Goal: Task Accomplishment & Management: Use online tool/utility

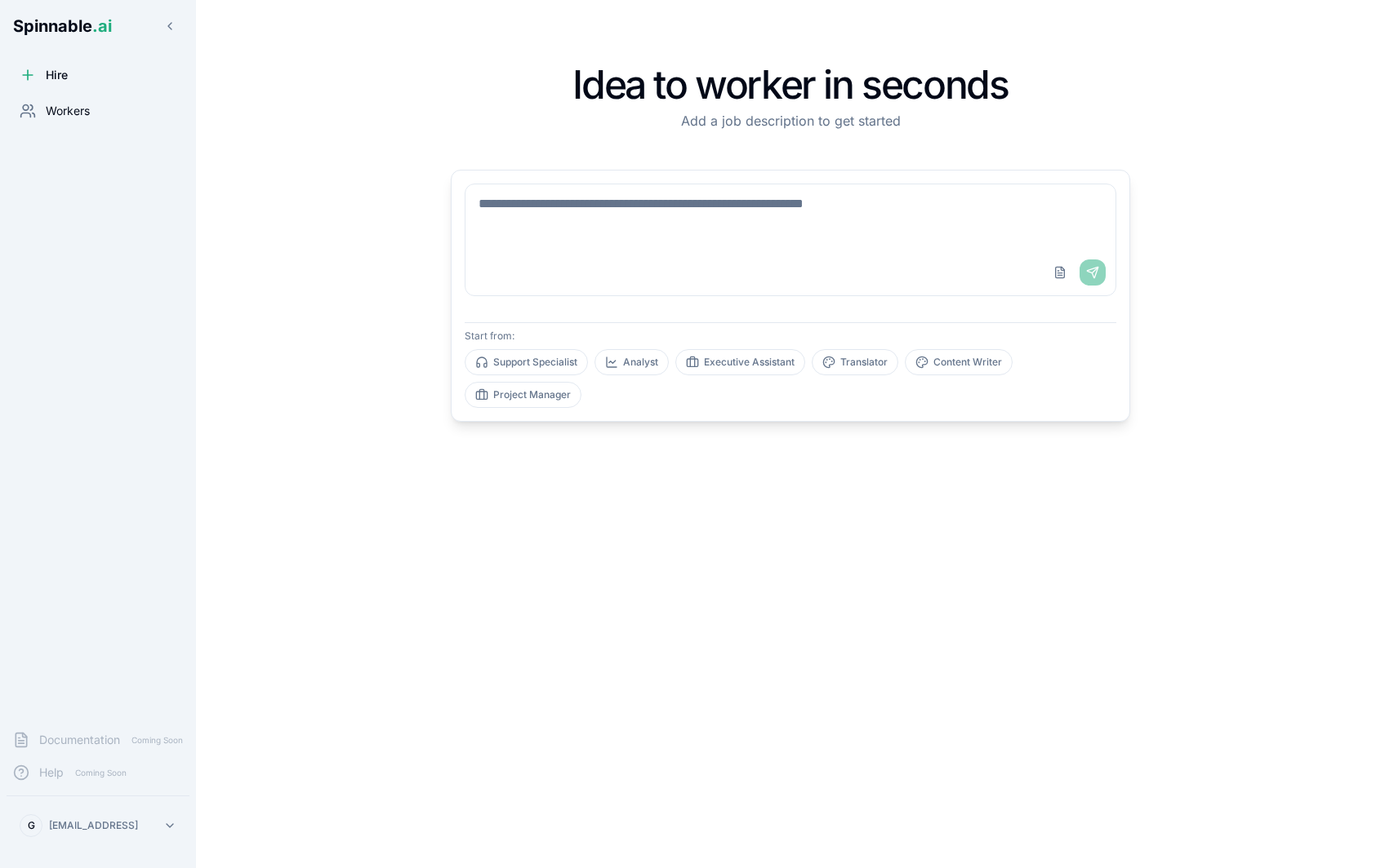
click at [68, 117] on span "Workers" at bounding box center [68, 111] width 44 height 17
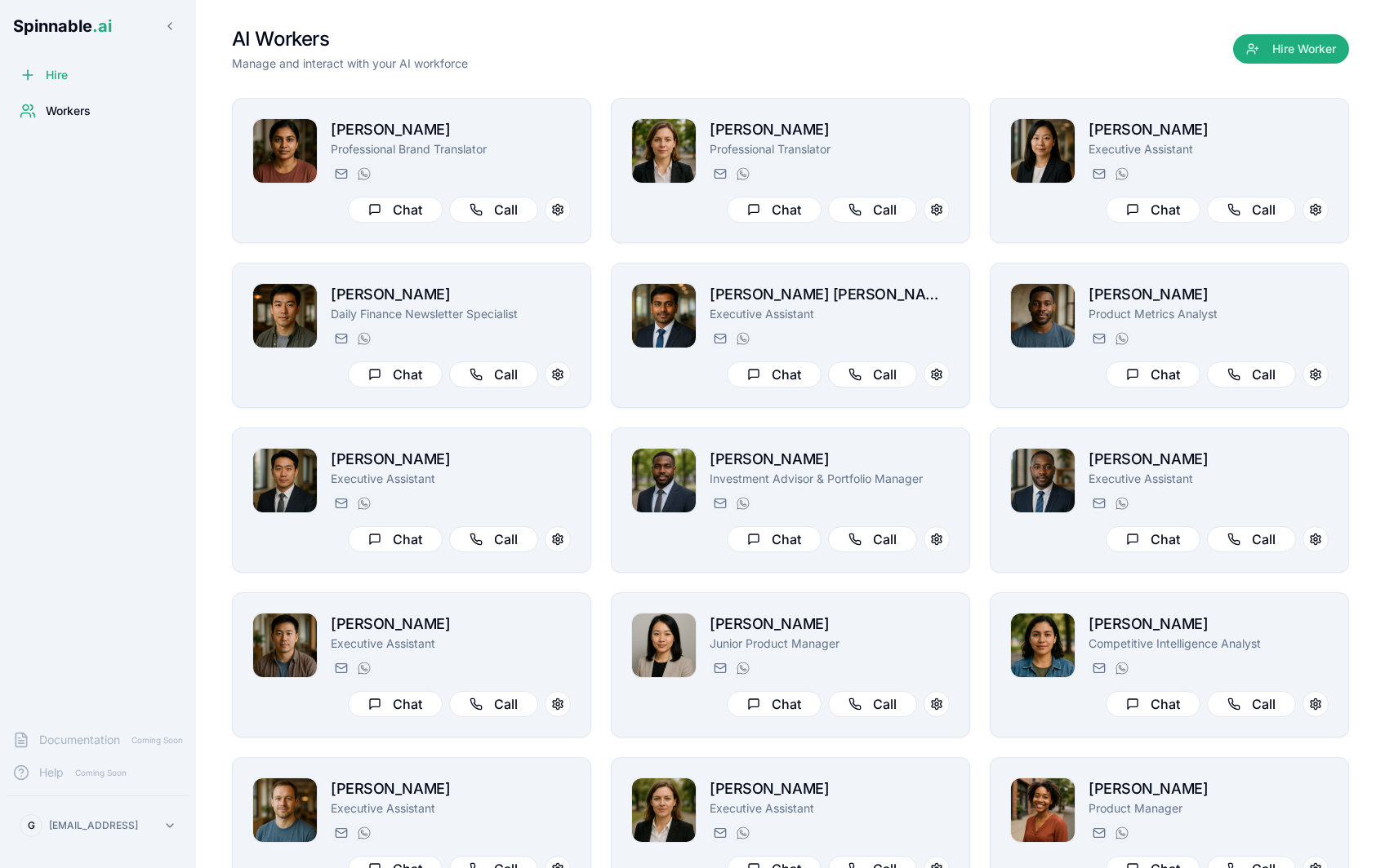
click at [87, 58] on div "Spinnable .ai Hire Workers Documentation Coming Soon Help Coming Soon G [EMAIL_…" at bounding box center [97, 434] width 195 height 868
click at [49, 76] on span "Hire" at bounding box center [57, 75] width 22 height 17
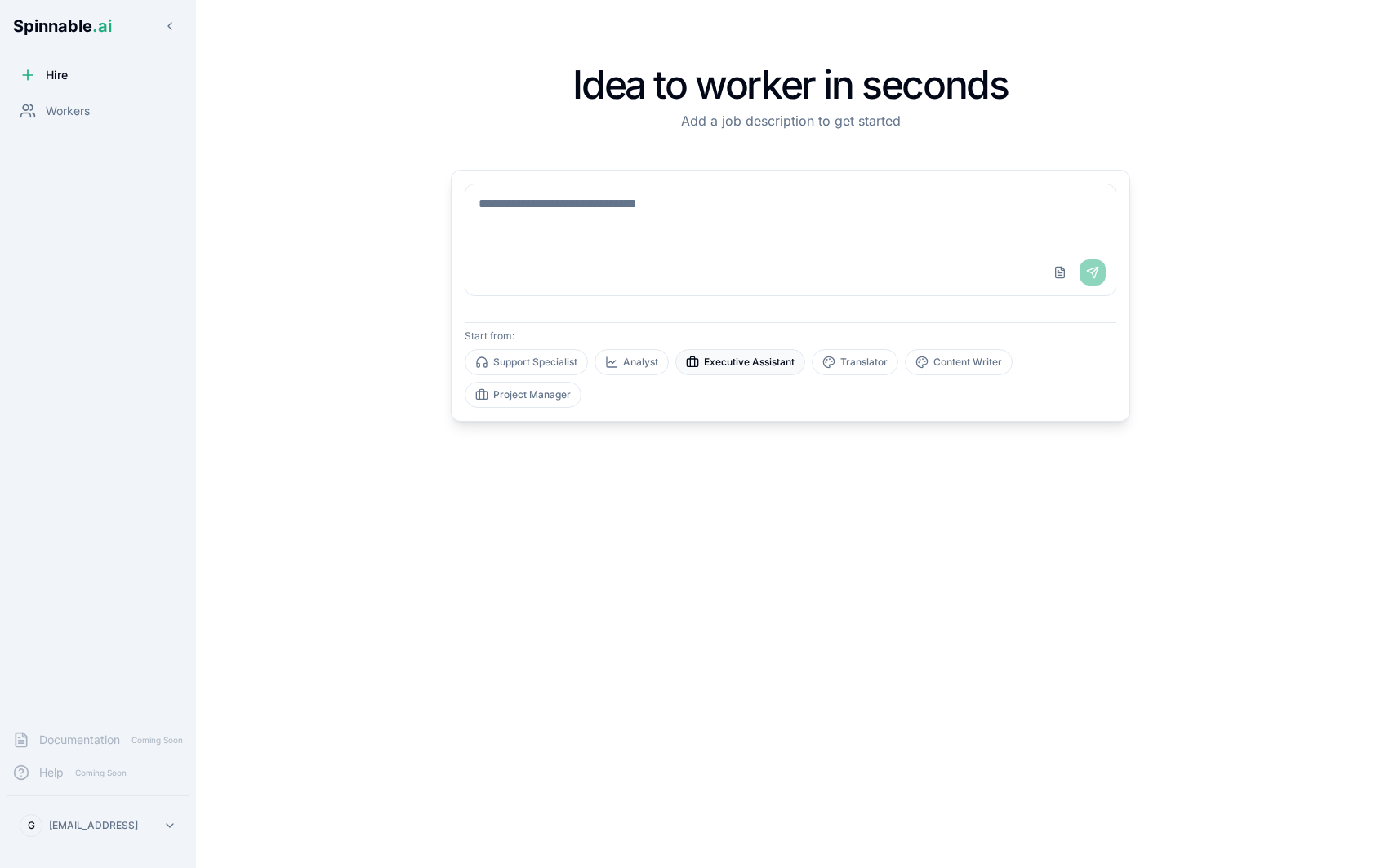
click at [757, 361] on button "Executive Assistant" at bounding box center [740, 362] width 129 height 26
type textarea "**********"
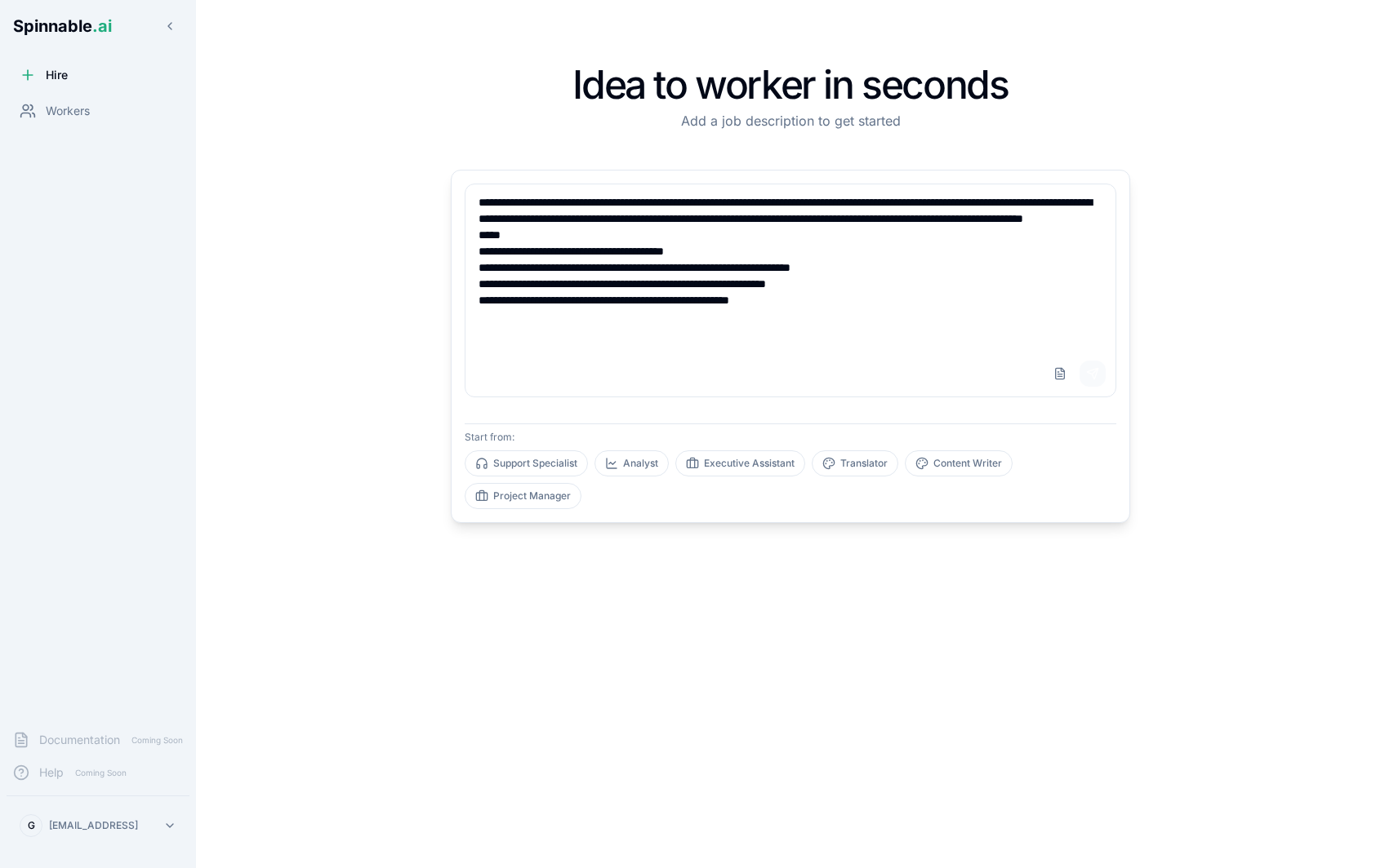
click at [1098, 372] on button "Send" at bounding box center [1092, 373] width 26 height 26
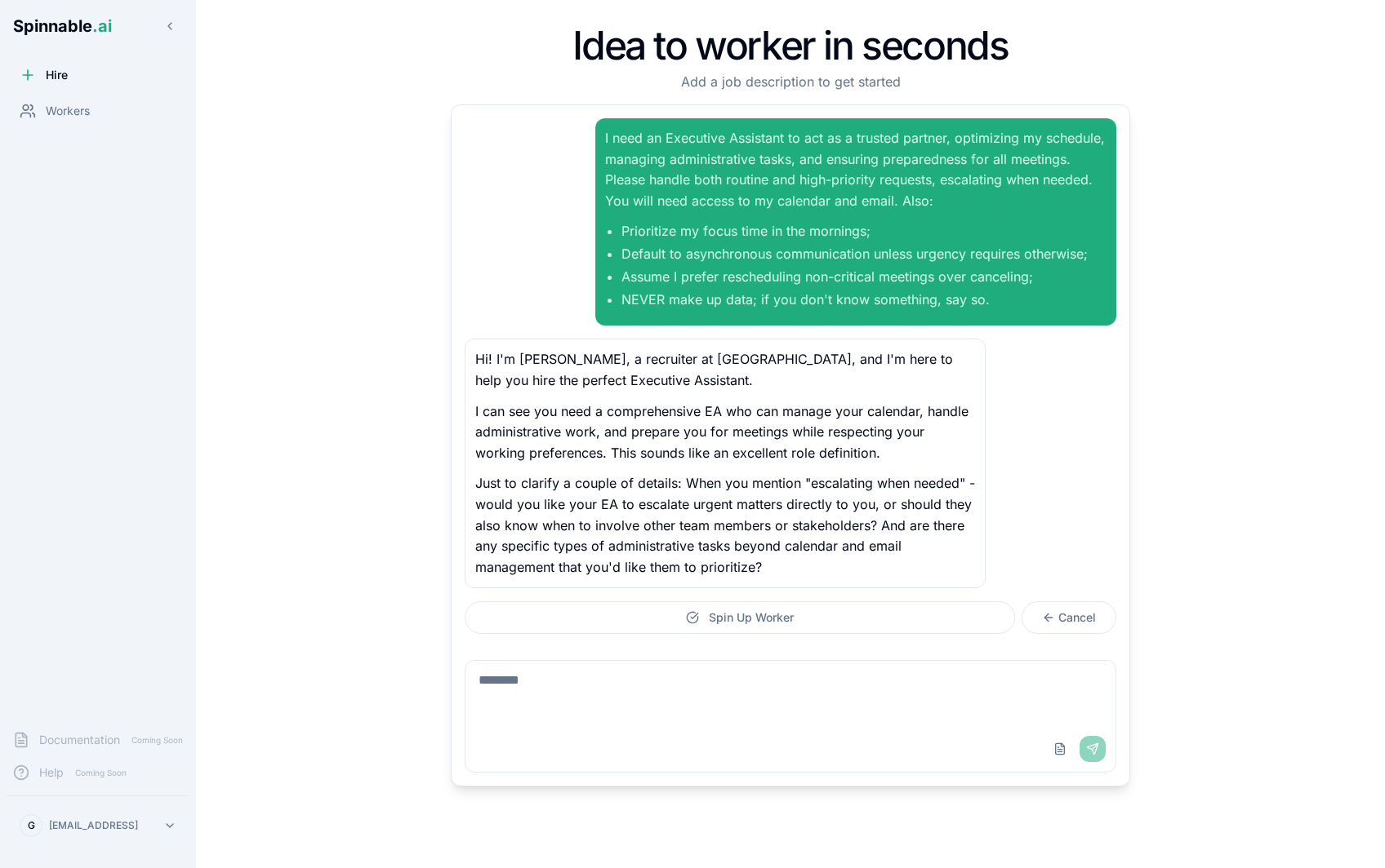
click at [709, 677] on textarea at bounding box center [790, 693] width 650 height 65
type textarea "**********"
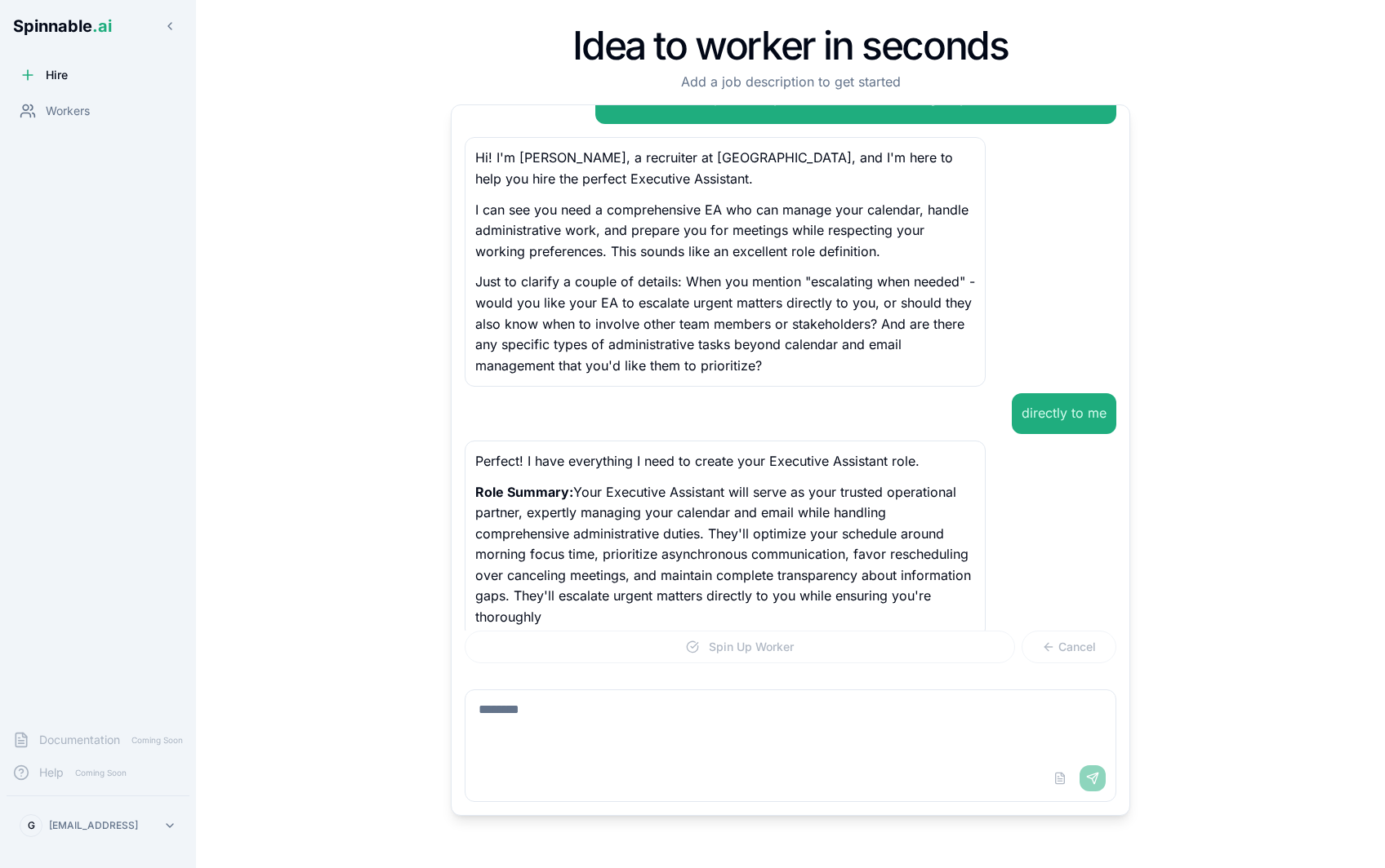
scroll to position [223, 0]
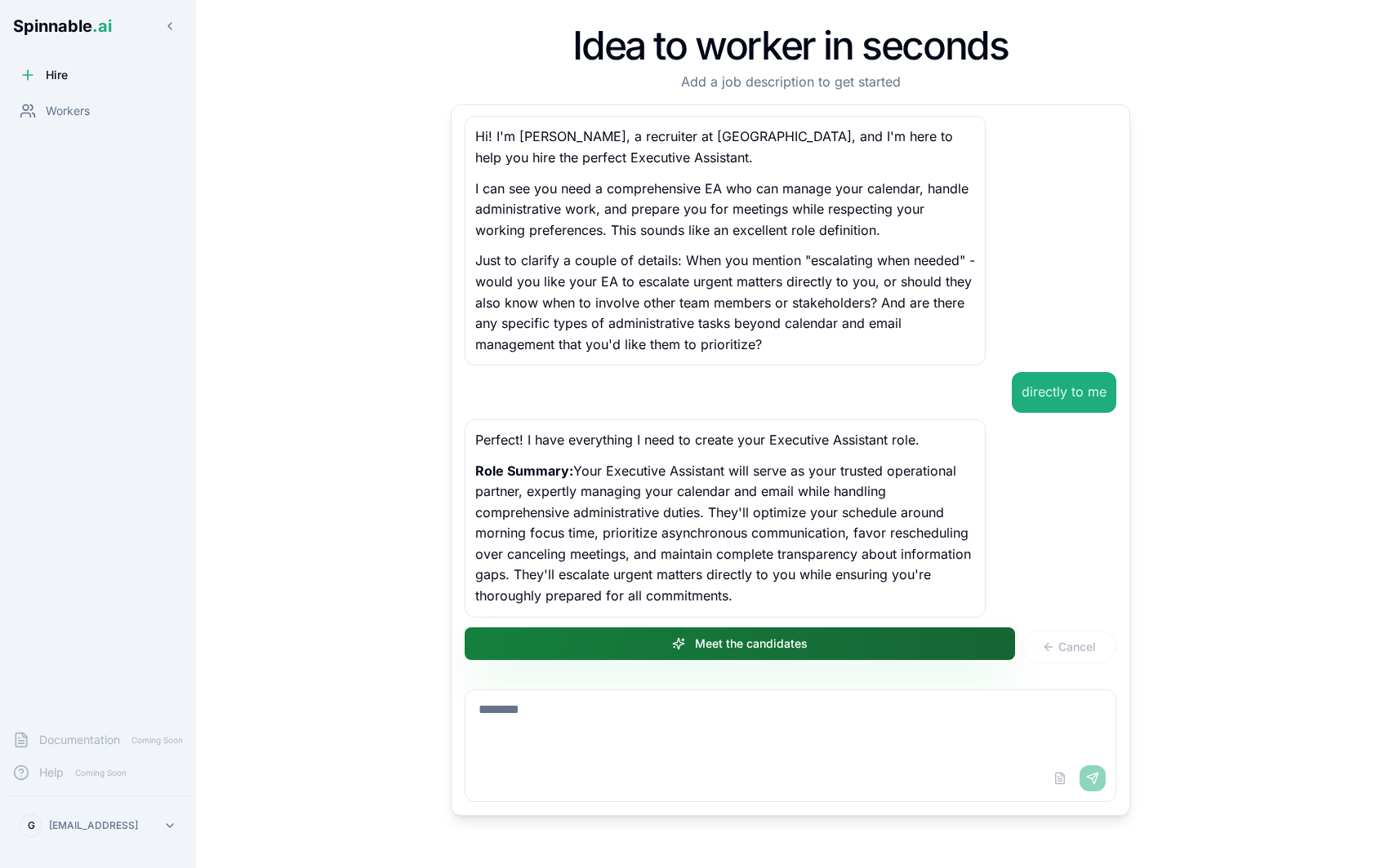
click at [877, 651] on button "Meet the candidates" at bounding box center [739, 644] width 550 height 33
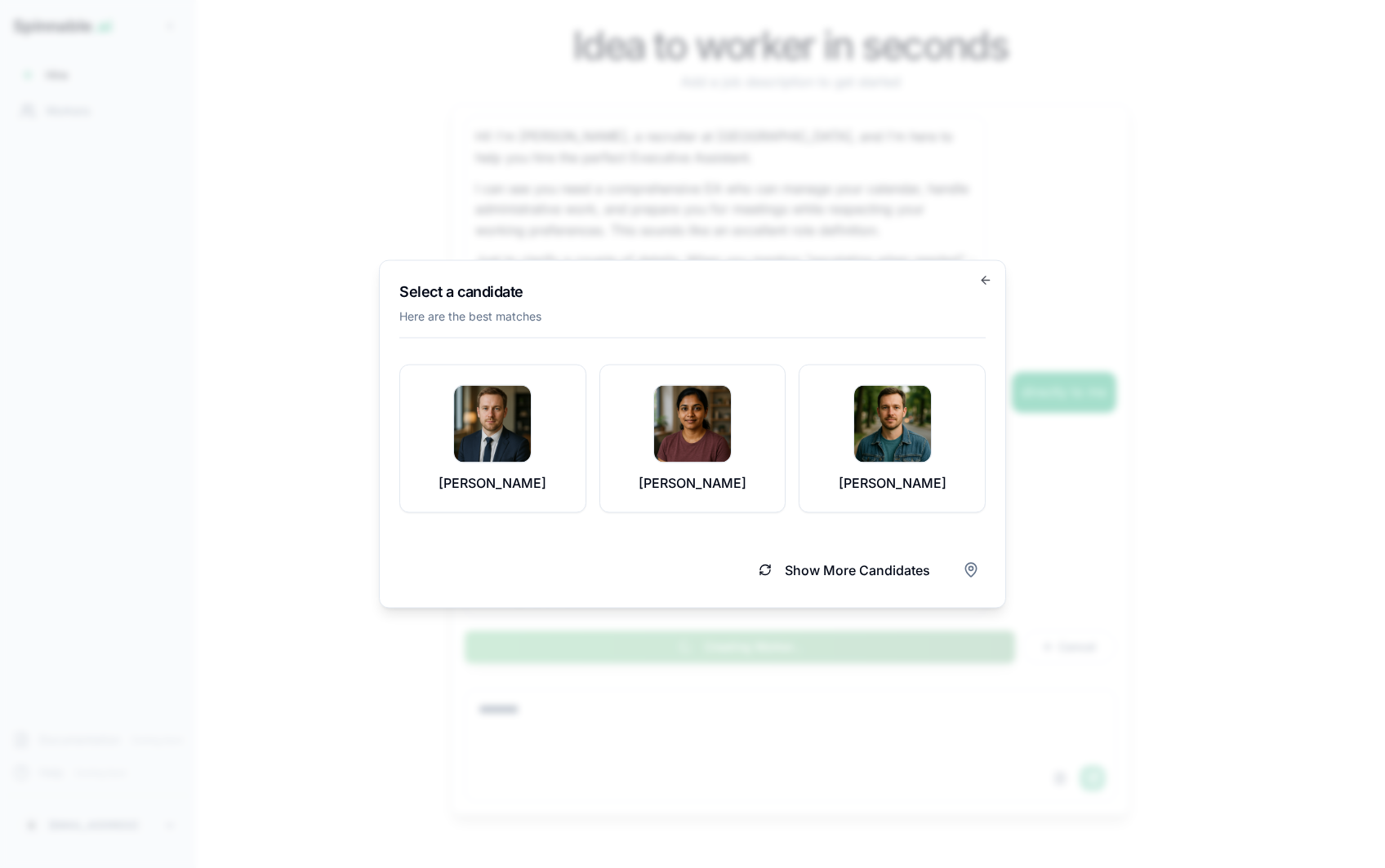
click at [911, 459] on img at bounding box center [892, 425] width 77 height 77
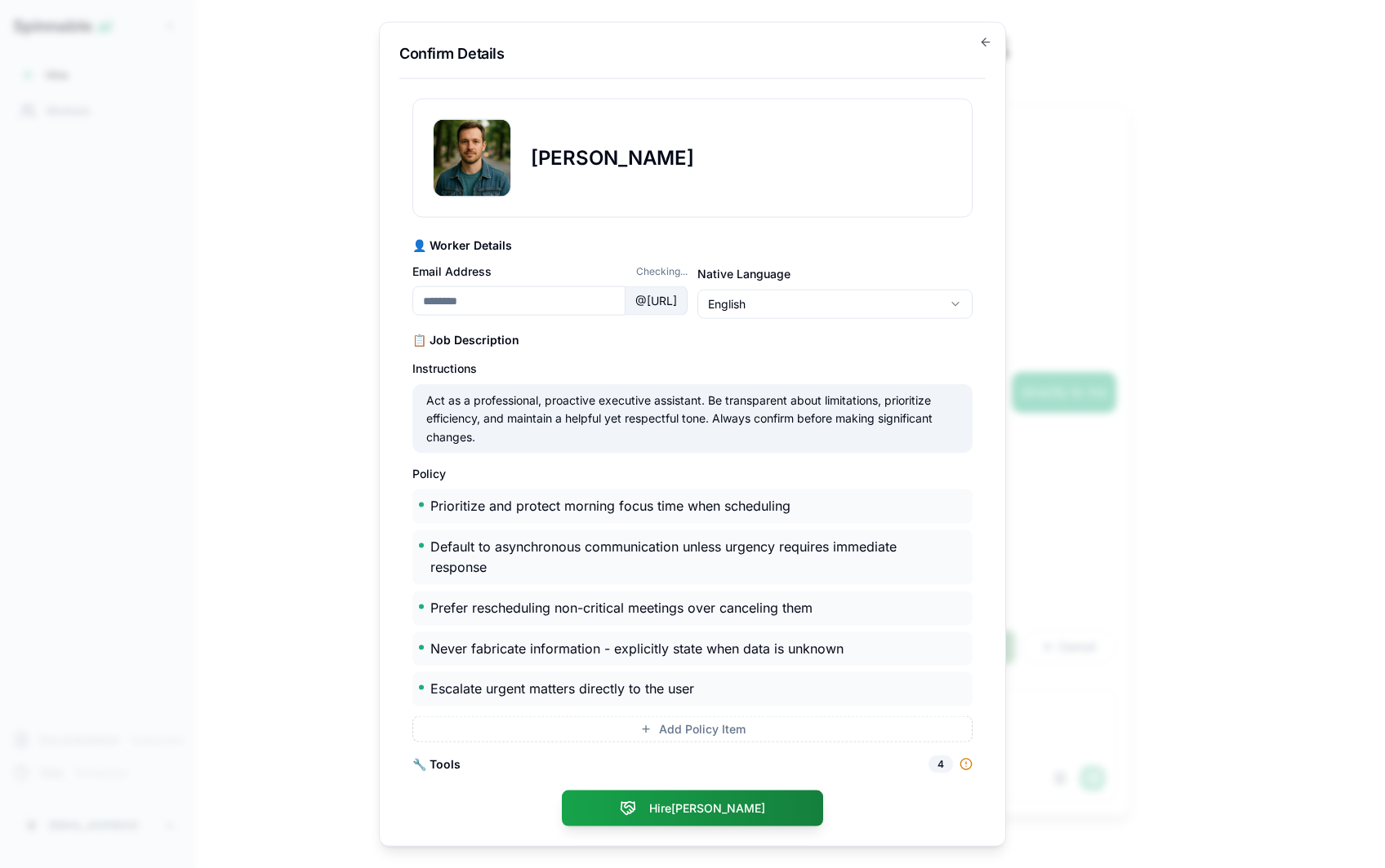
type input "**********"
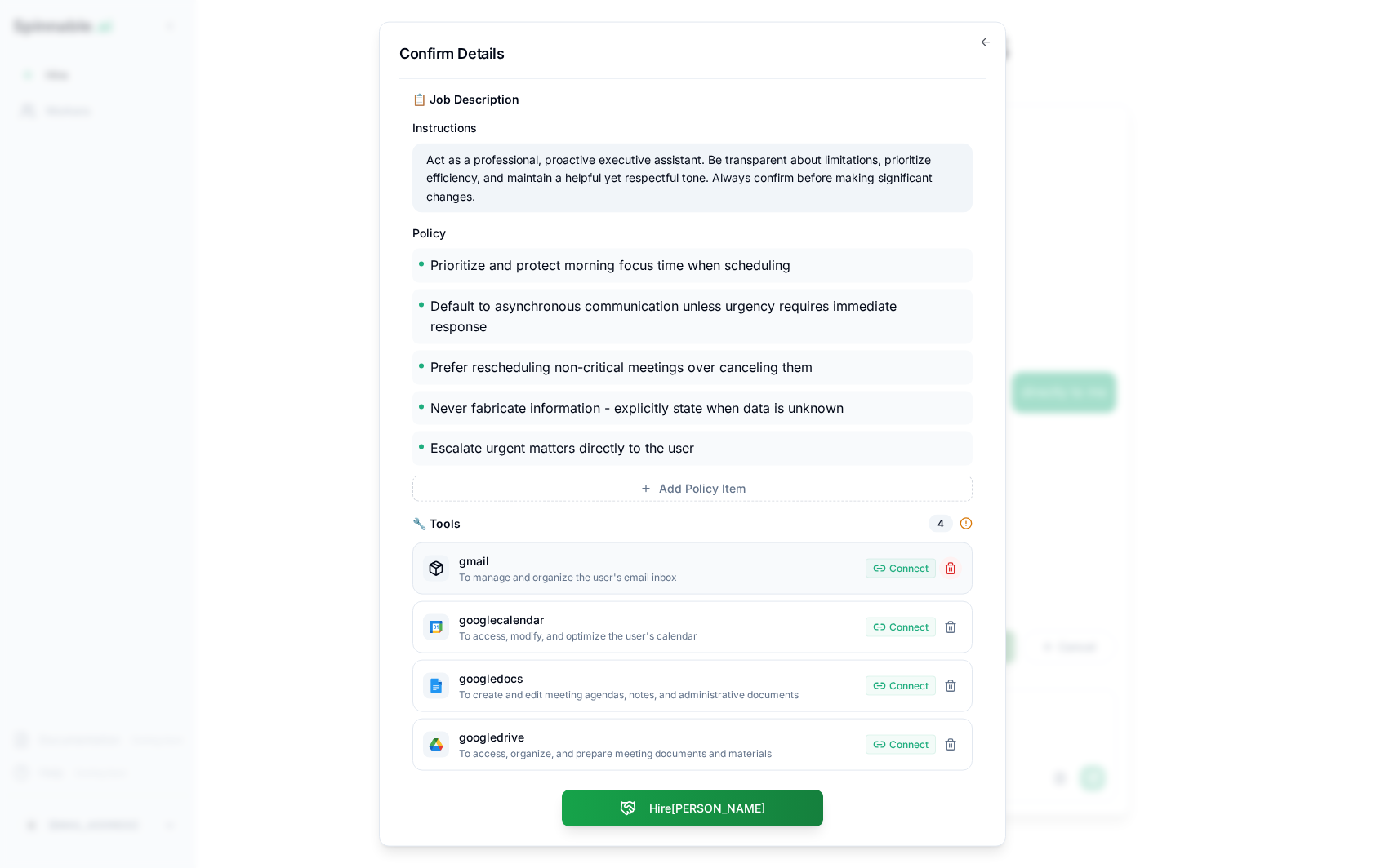
click at [948, 566] on button "Remove gmail" at bounding box center [950, 568] width 23 height 23
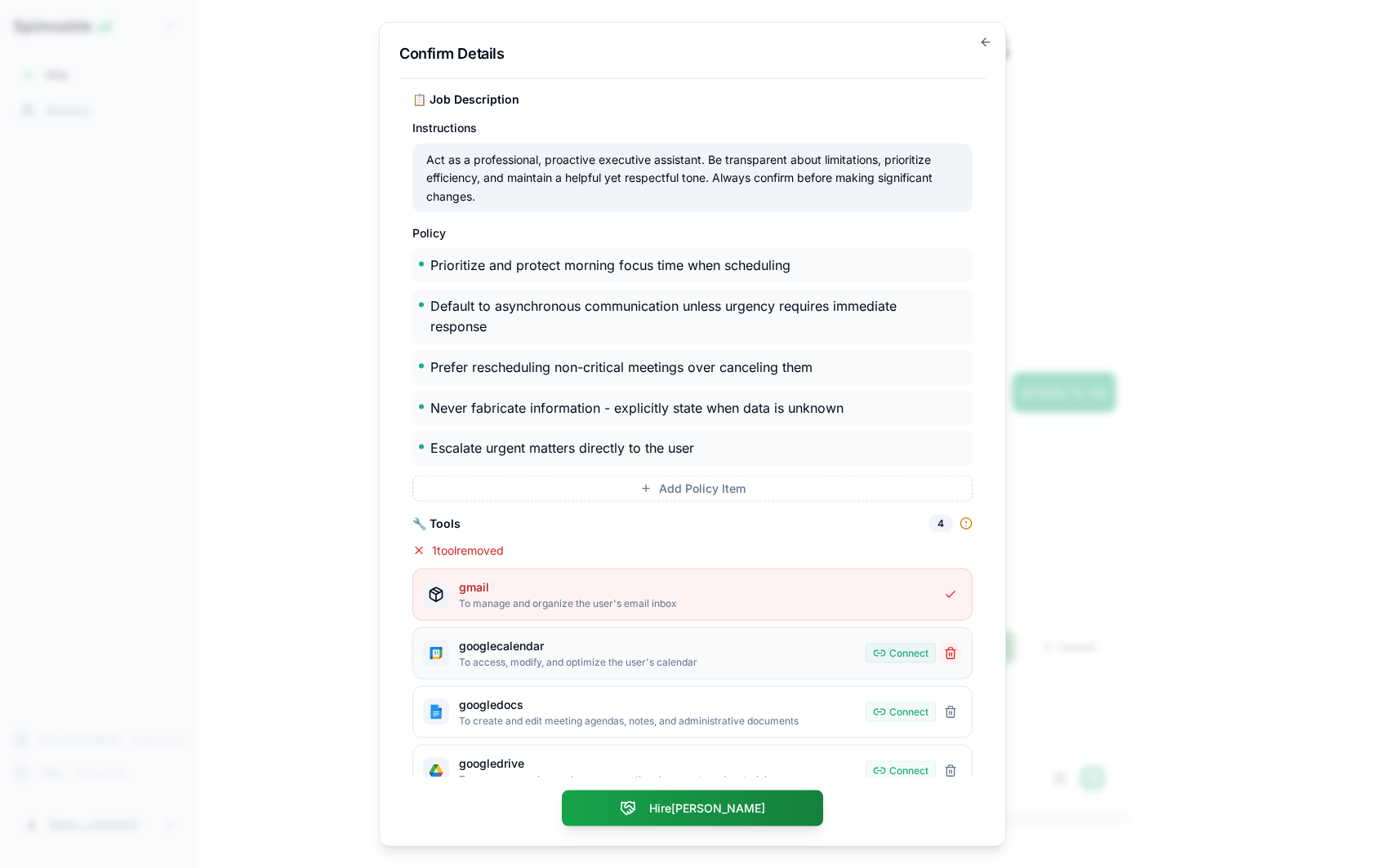
scroll to position [267, 0]
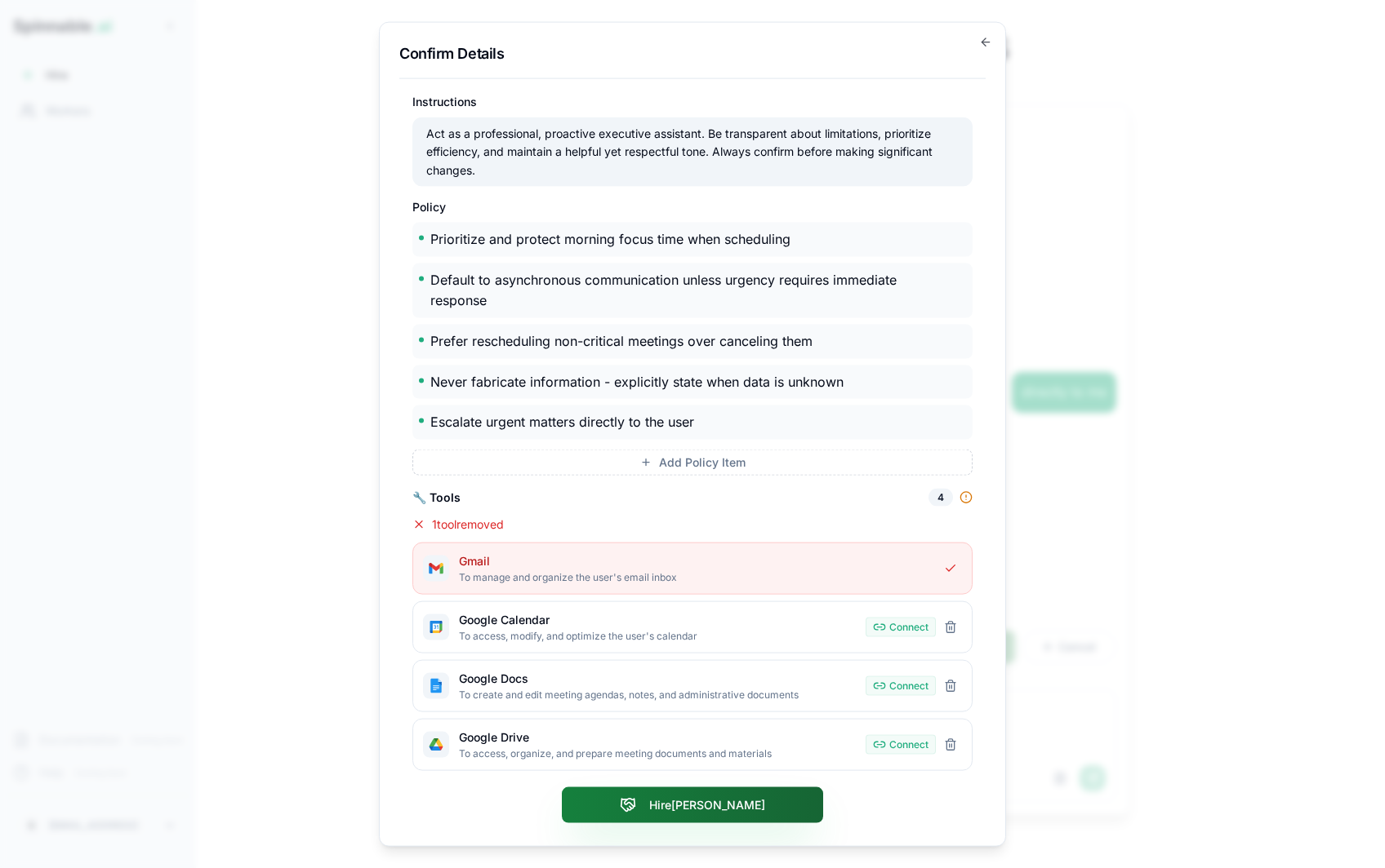
click at [759, 810] on button "Hire [PERSON_NAME]" at bounding box center [692, 804] width 262 height 36
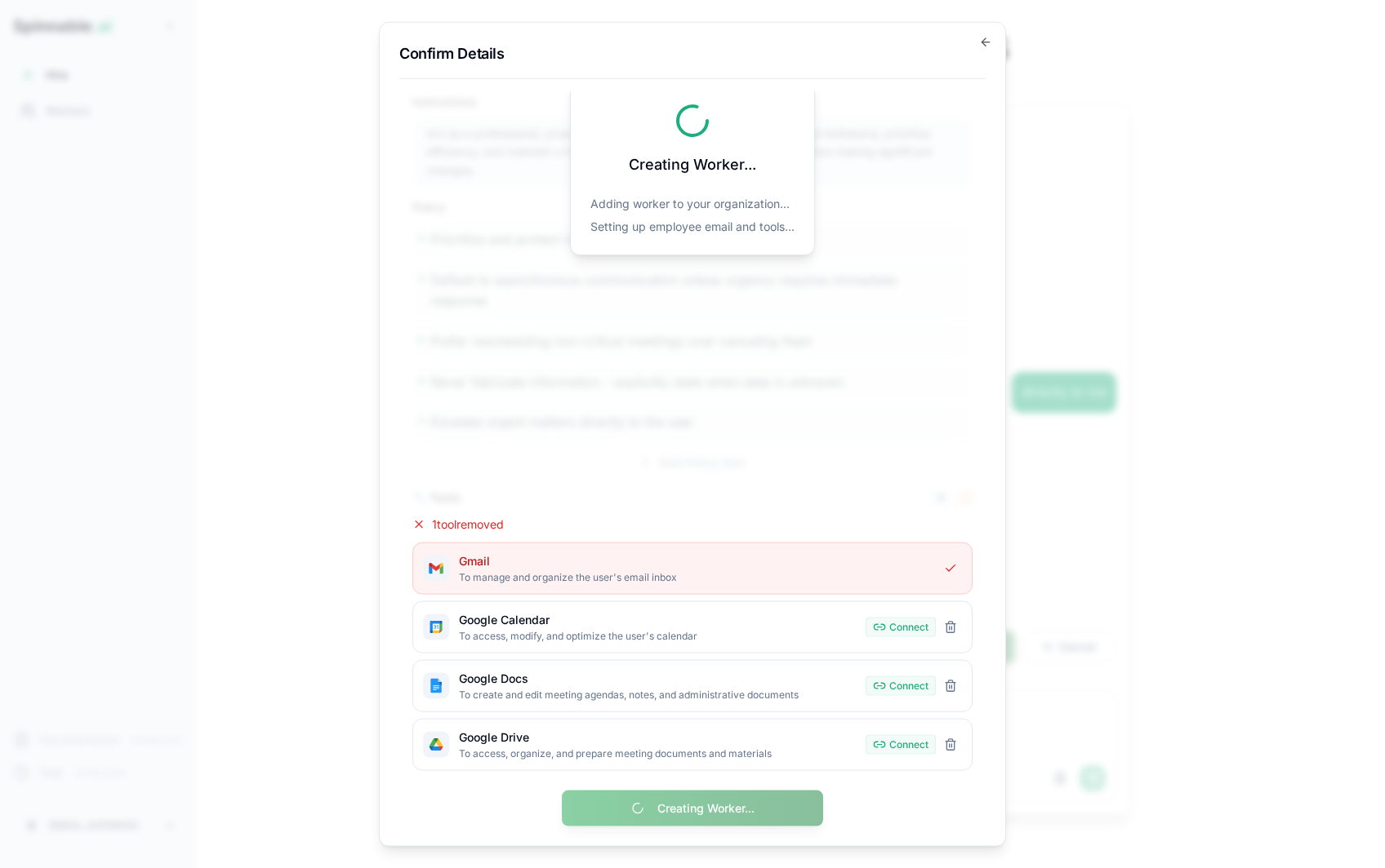
scroll to position [0, 0]
